Goal: Information Seeking & Learning: Learn about a topic

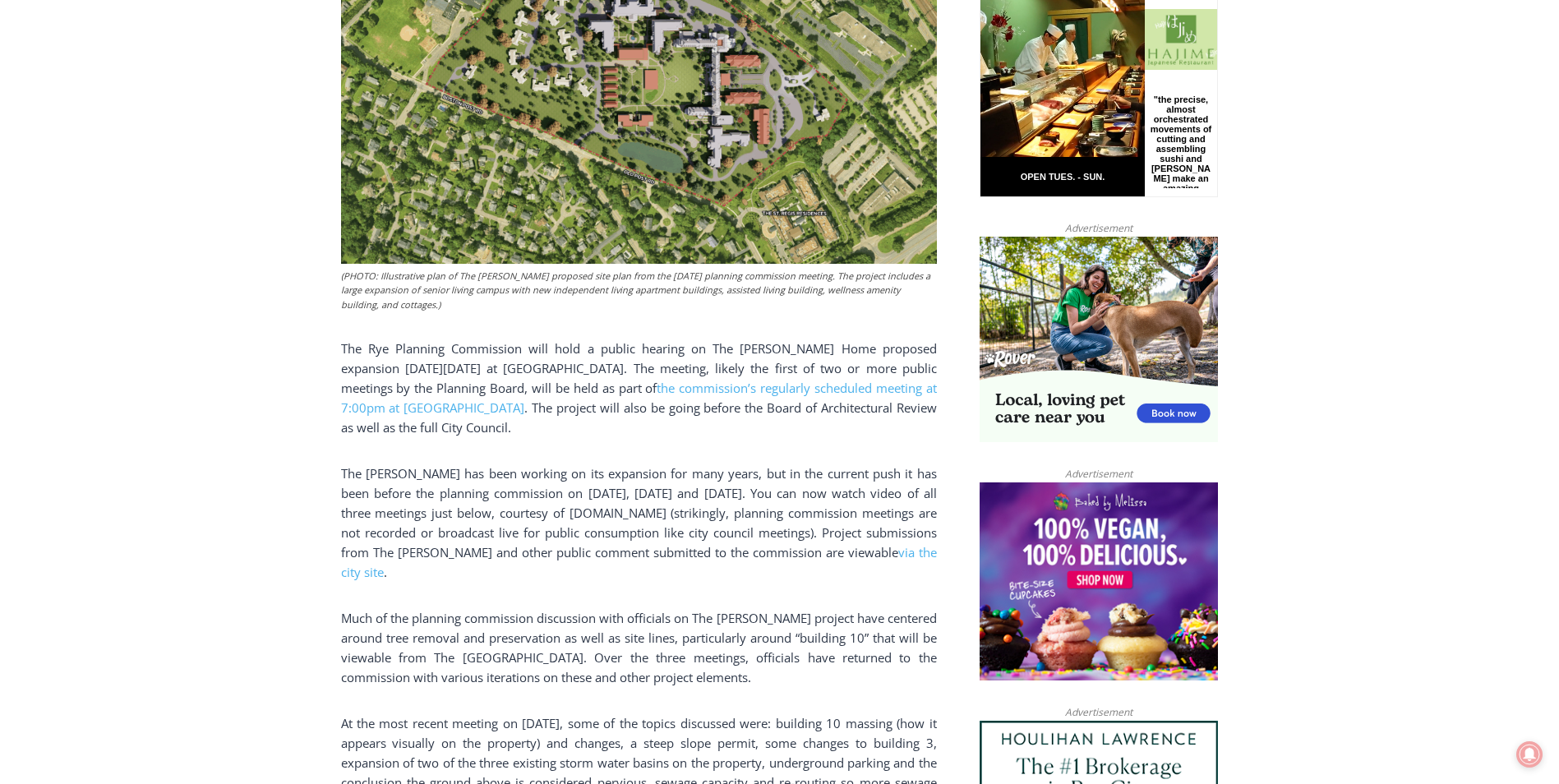
scroll to position [987, 0]
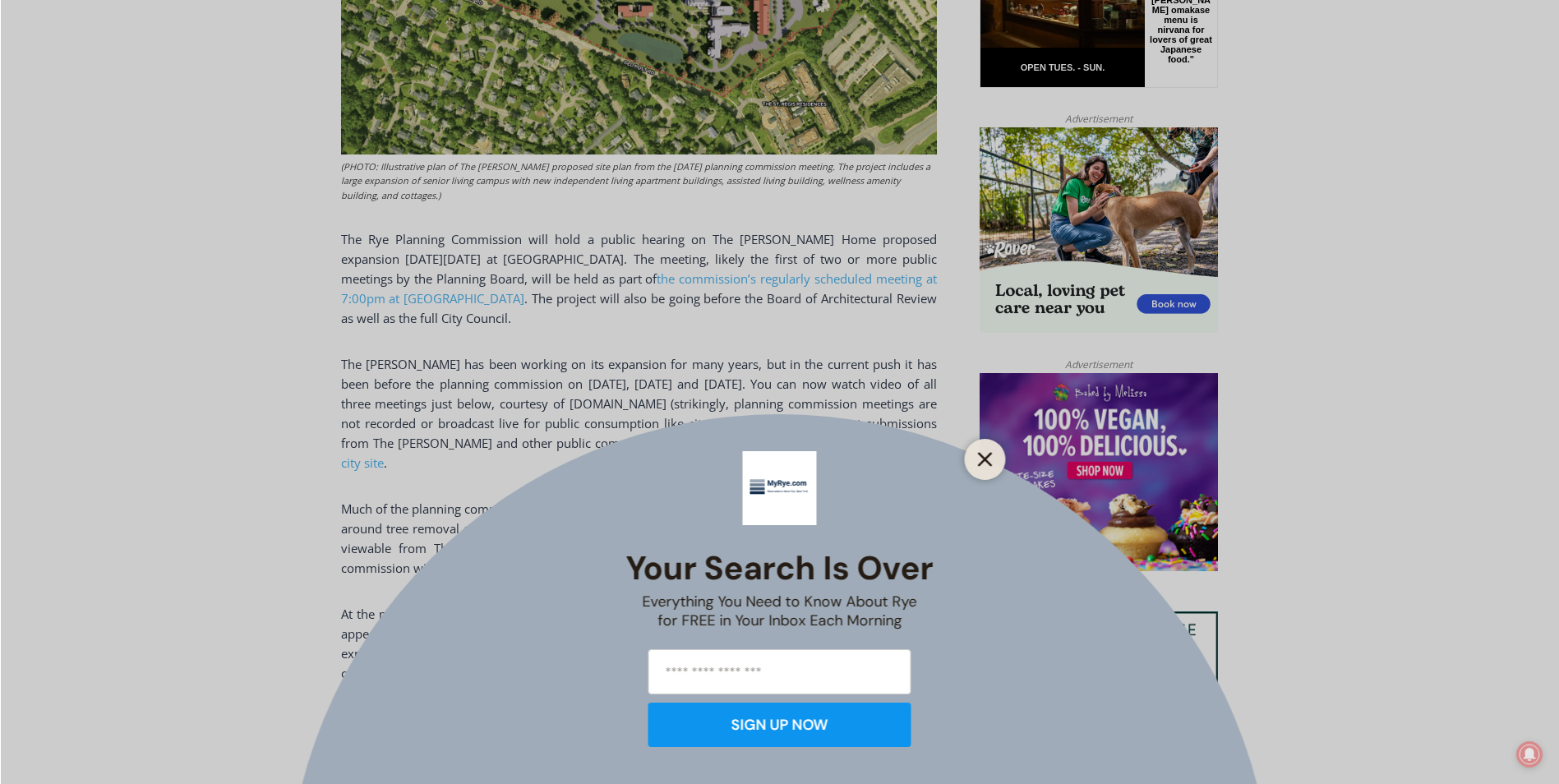
click at [987, 457] on line "Close" at bounding box center [985, 459] width 11 height 11
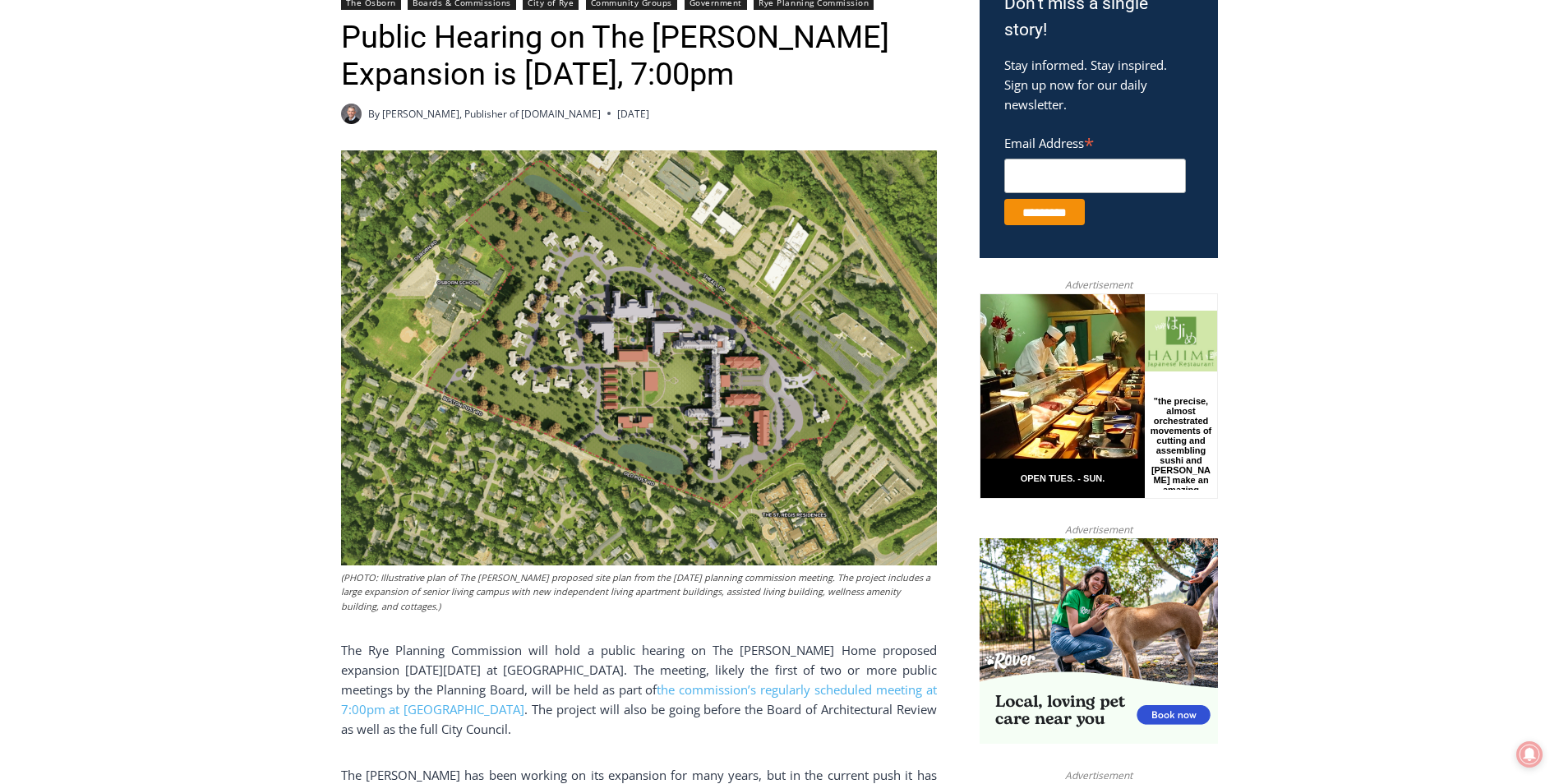
scroll to position [0, 0]
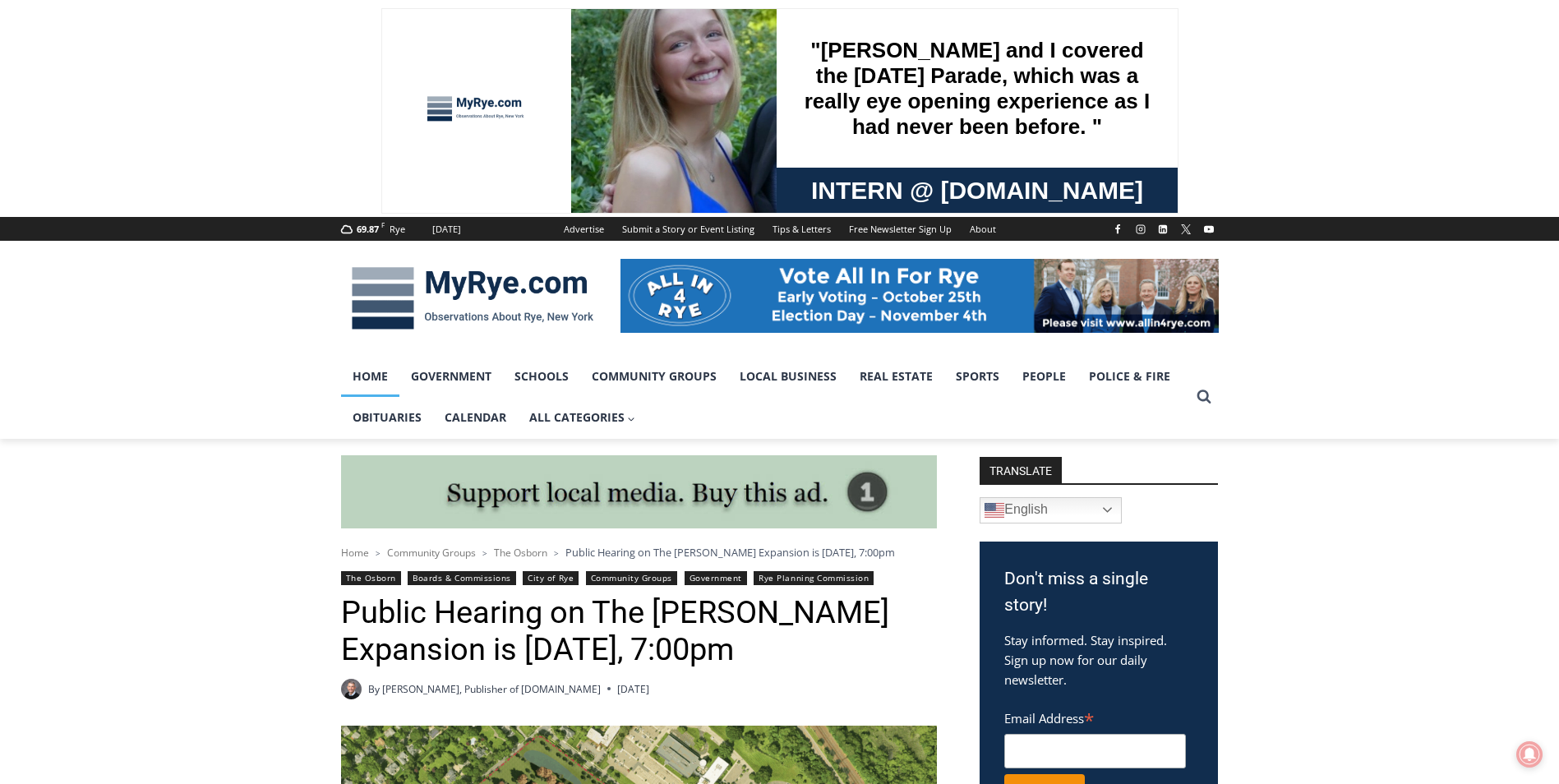
click at [368, 380] on link "Home" at bounding box center [370, 376] width 58 height 41
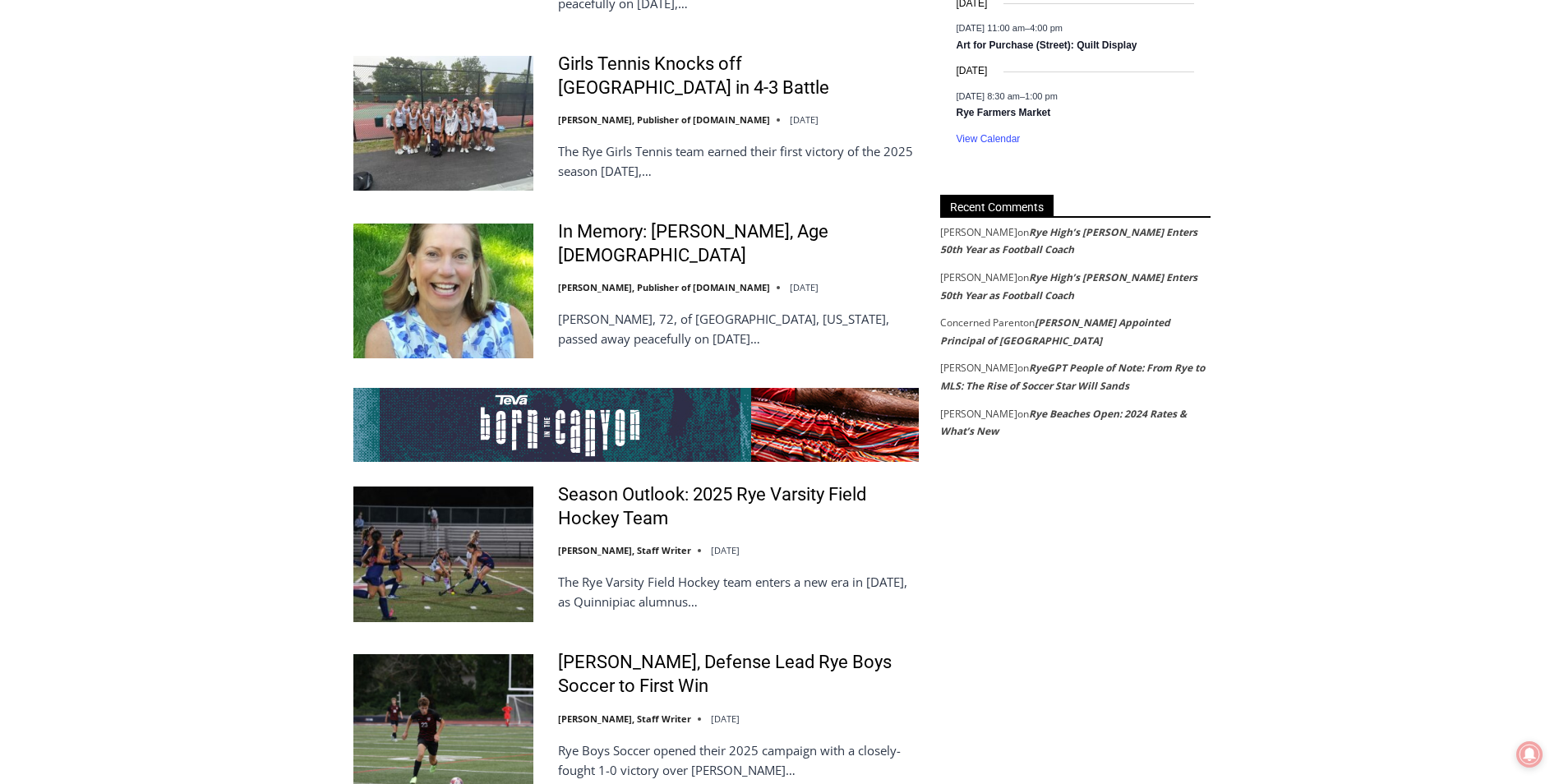
scroll to position [2877, 0]
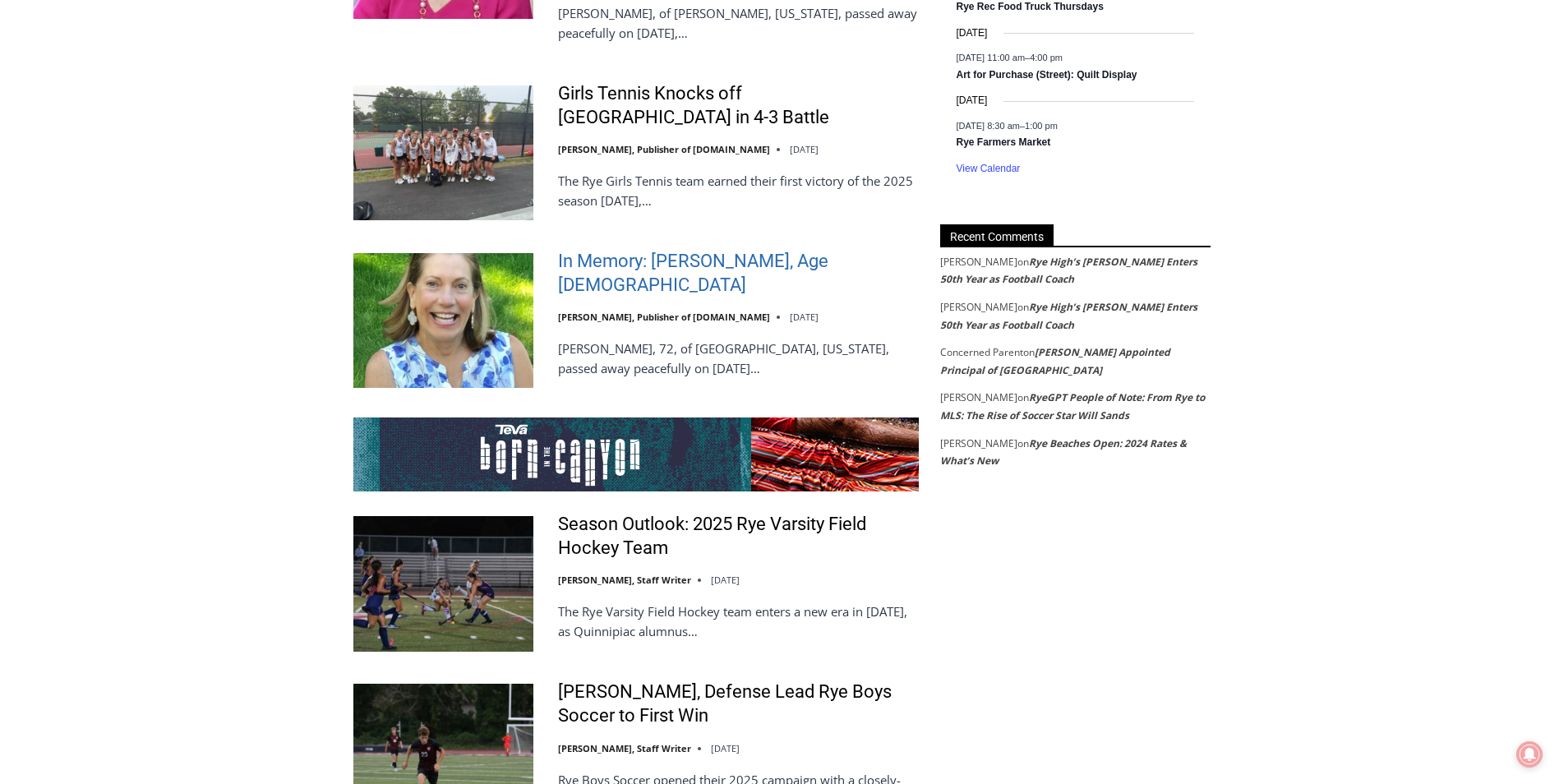
click at [667, 250] on link "In Memory: [PERSON_NAME], Age [DEMOGRAPHIC_DATA]" at bounding box center [739, 273] width 361 height 47
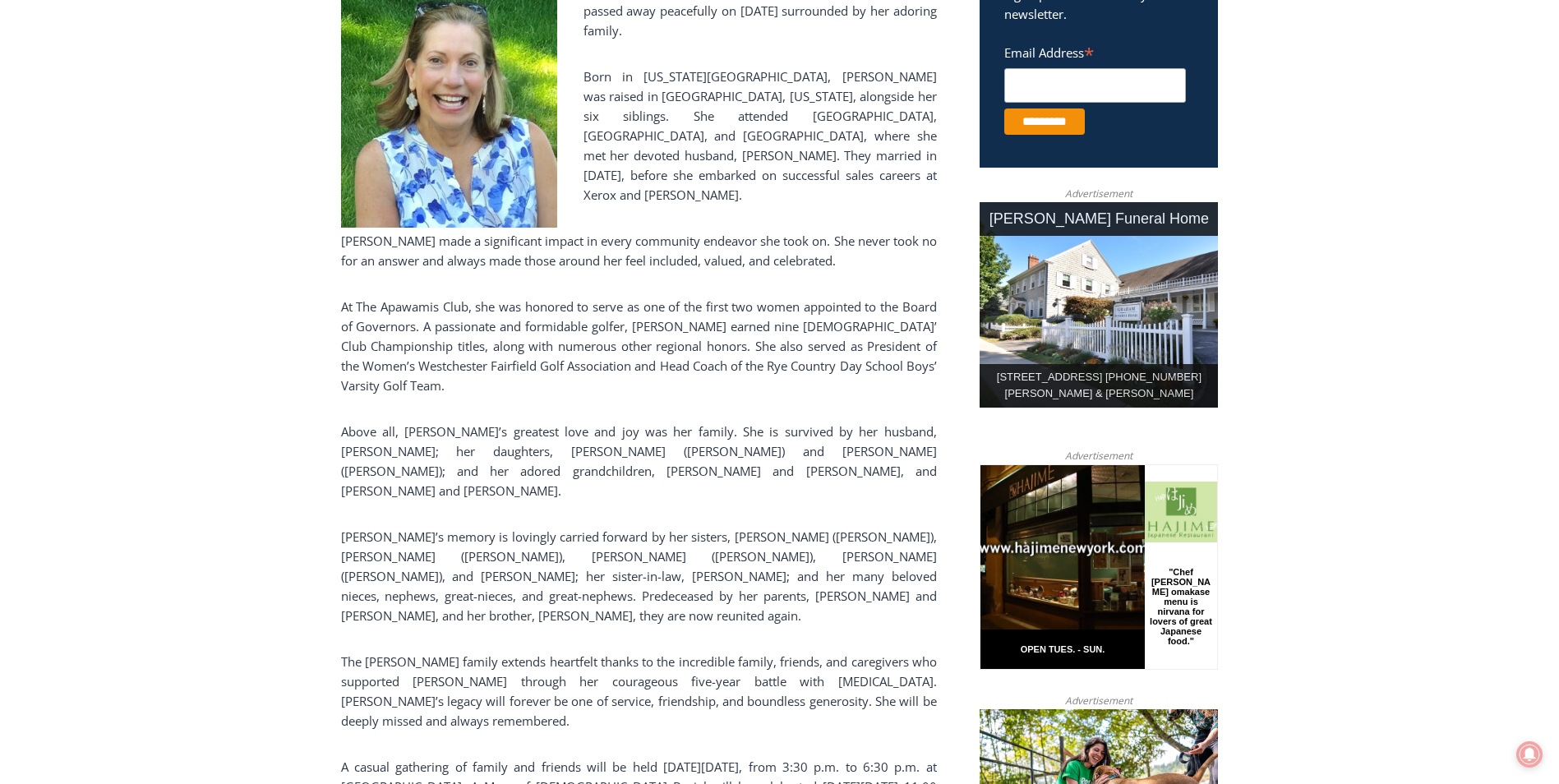
scroll to position [165, 0]
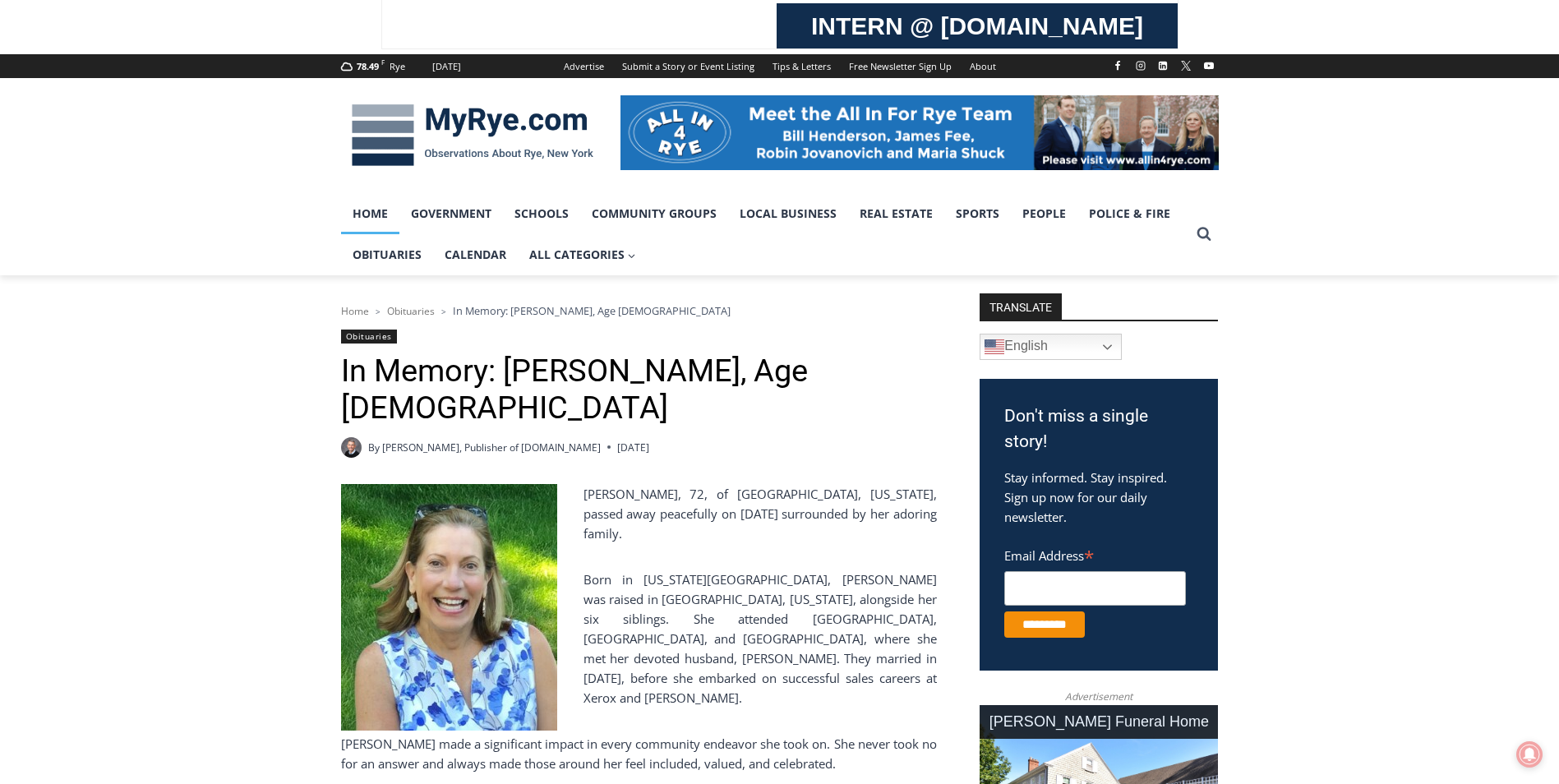
click at [367, 215] on link "Home" at bounding box center [370, 214] width 58 height 41
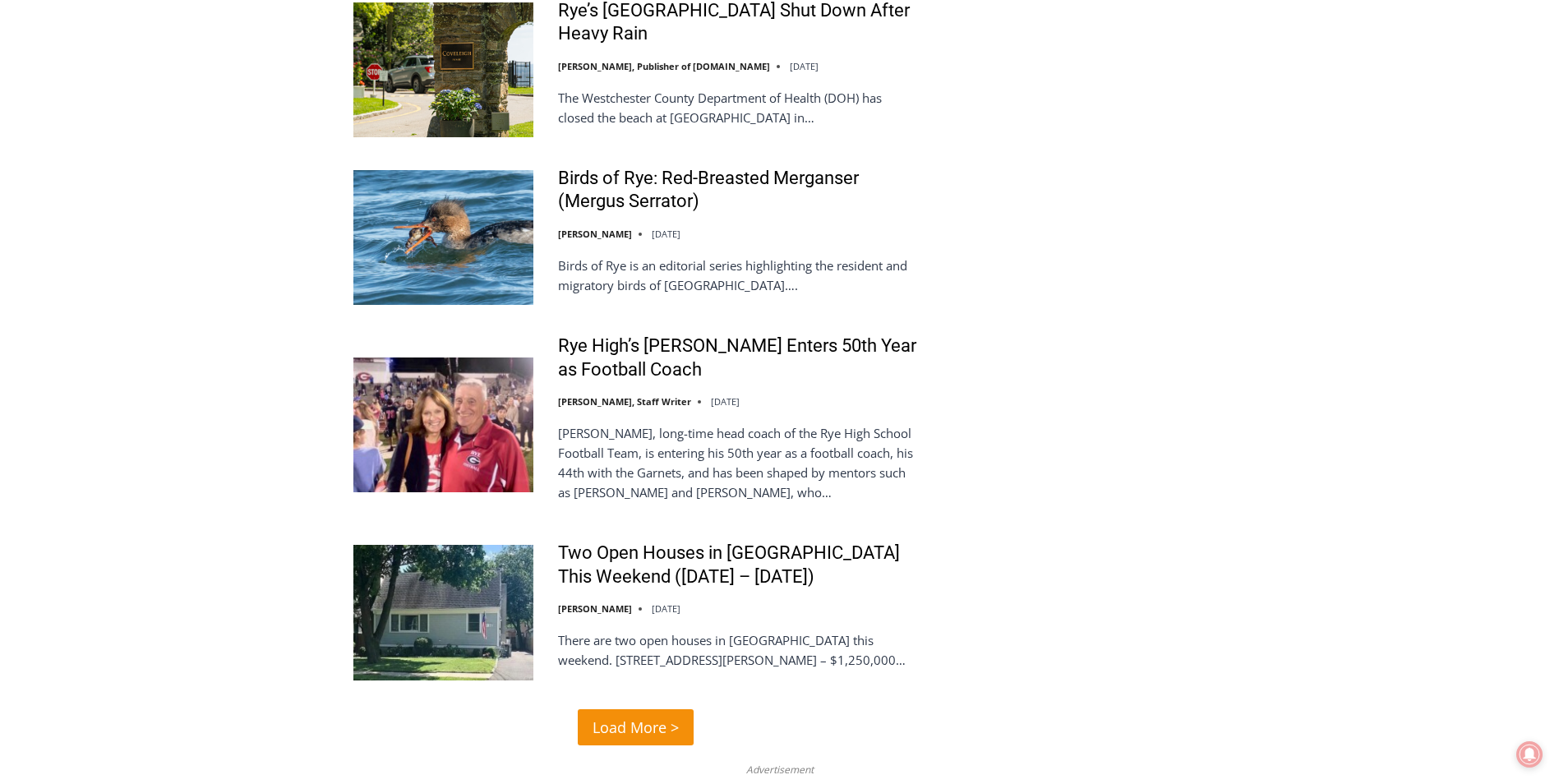
scroll to position [3752, 0]
